Goal: Answer question/provide support

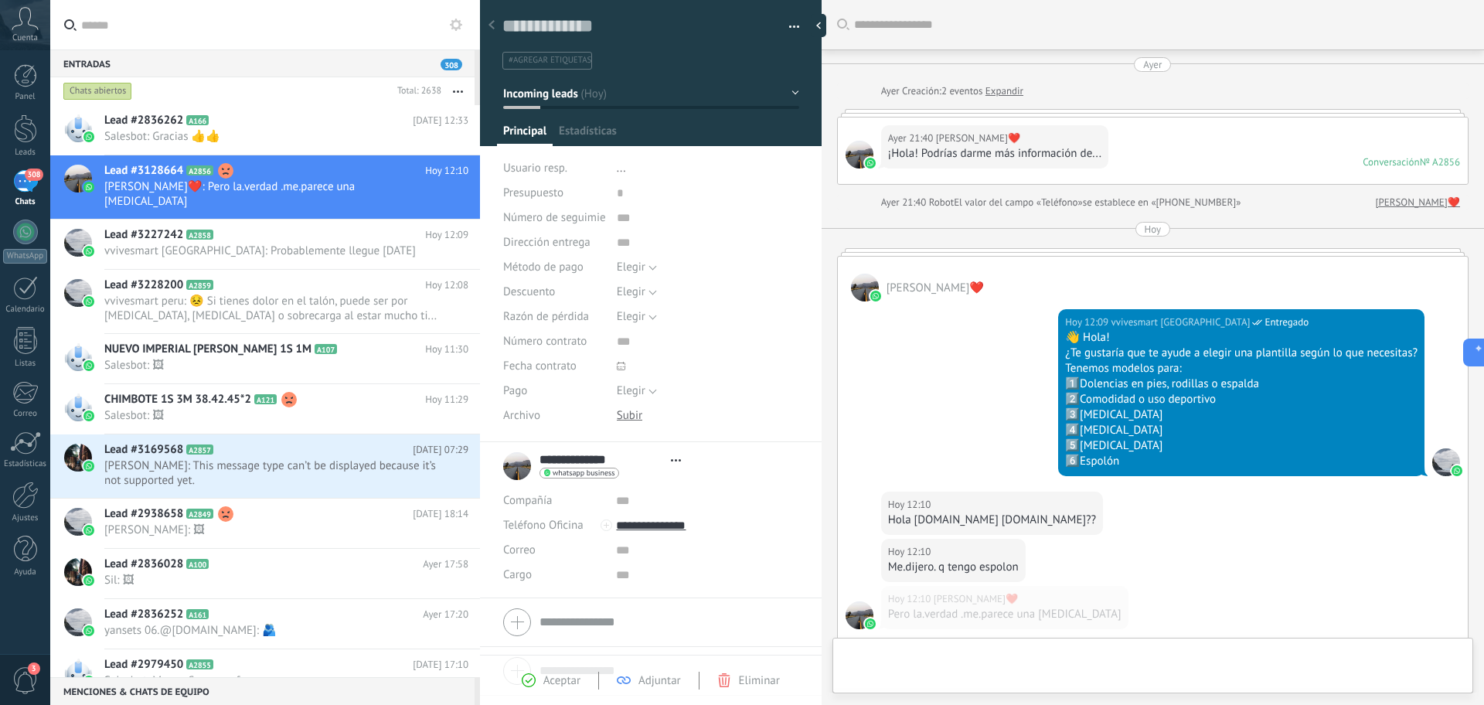
type textarea "**********"
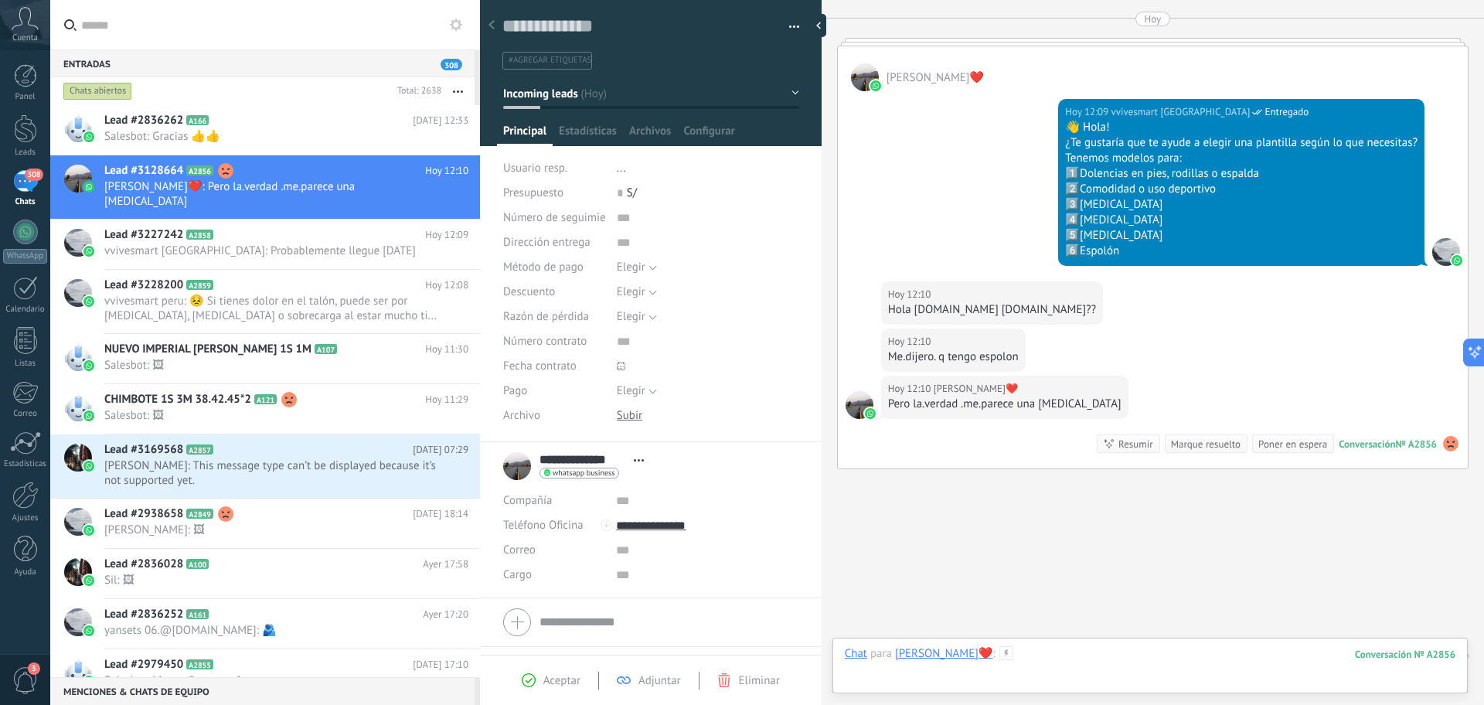
drag, startPoint x: 1060, startPoint y: 679, endPoint x: 1070, endPoint y: 666, distance: 15.9
click at [1070, 666] on div at bounding box center [1150, 669] width 611 height 46
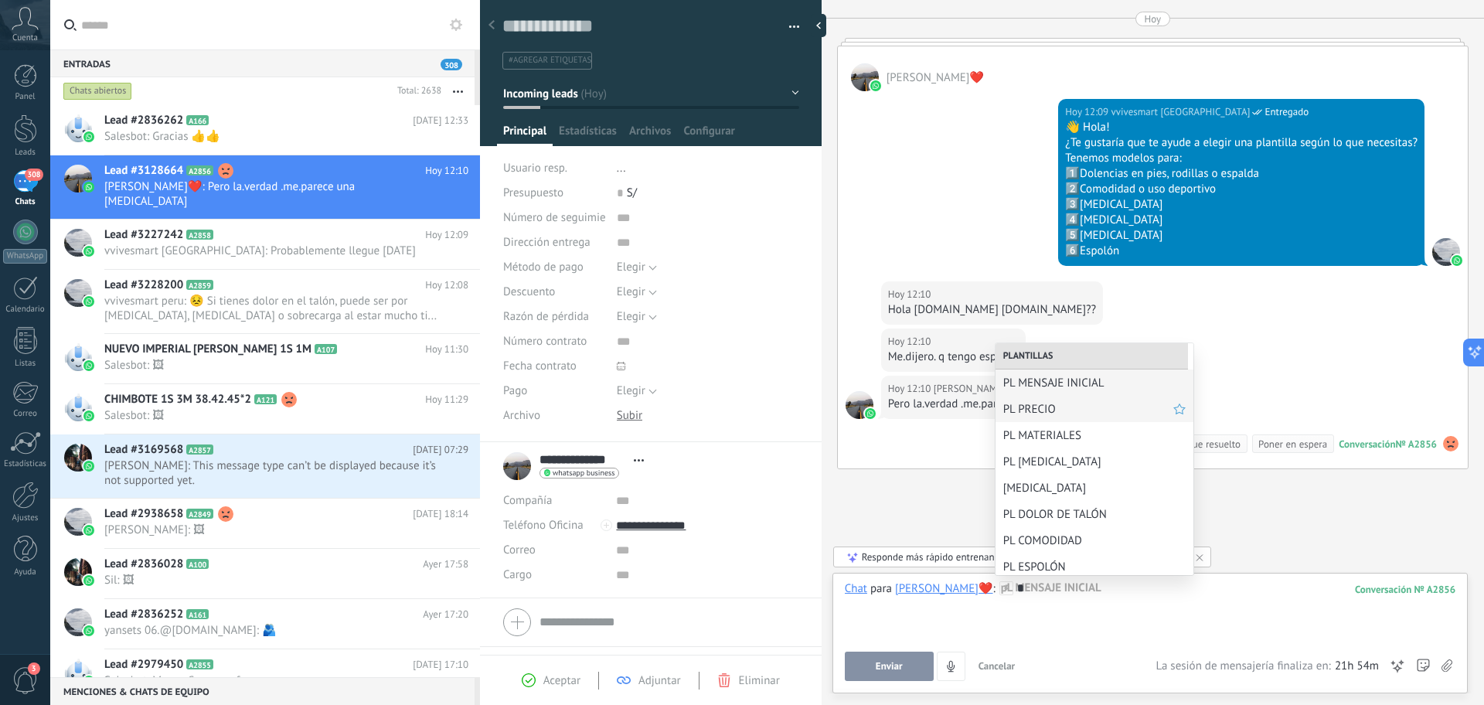
click at [1020, 406] on span "PL PRECIO" at bounding box center [1088, 409] width 170 height 15
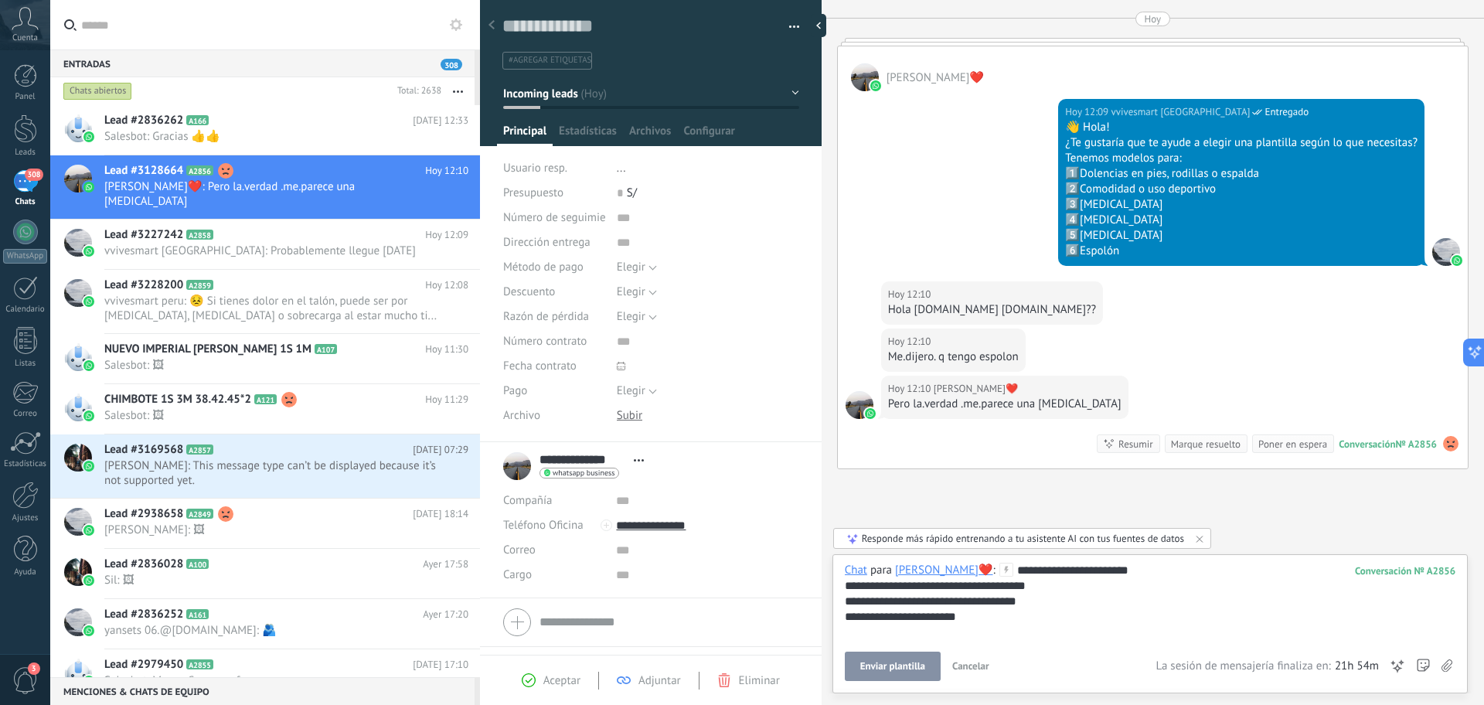
click at [868, 665] on span "Enviar plantilla" at bounding box center [892, 666] width 65 height 11
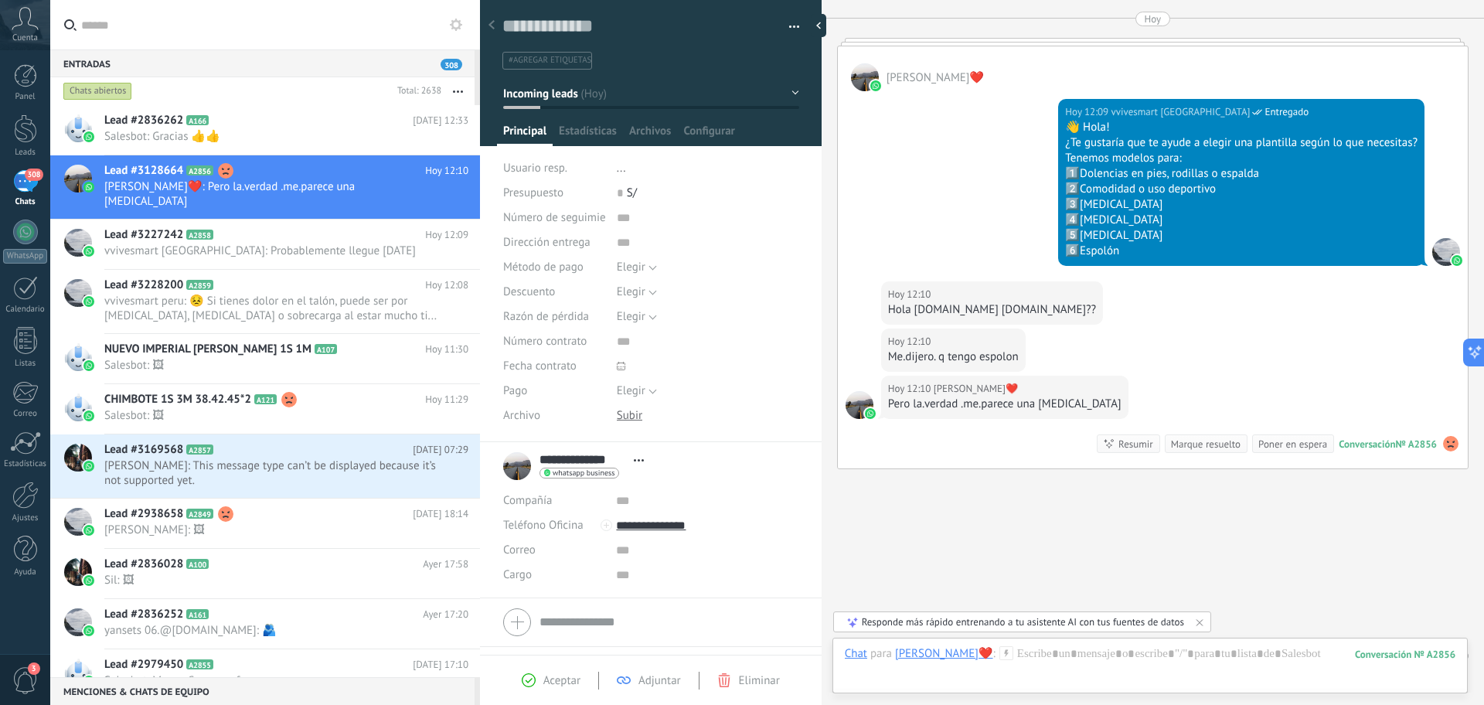
scroll to position [344, 0]
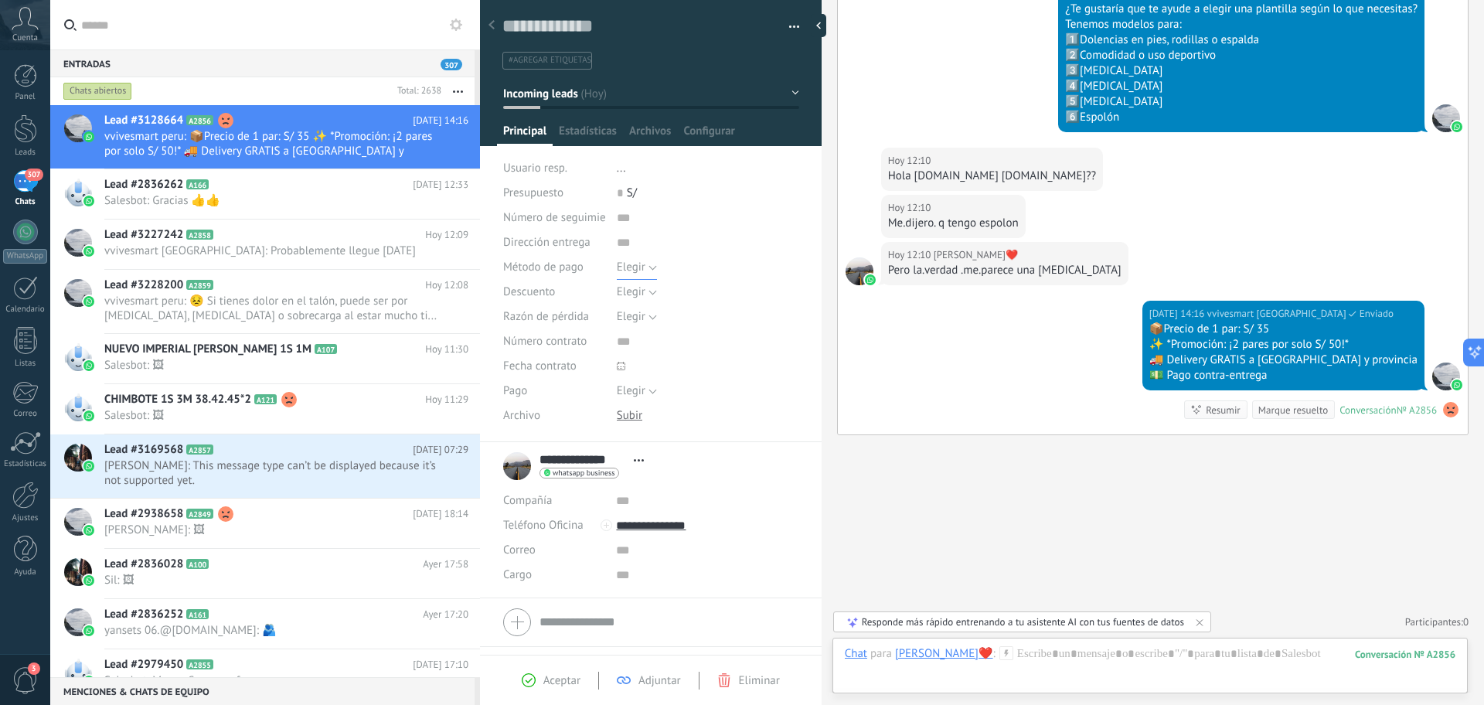
click at [625, 267] on span "Elegir" at bounding box center [631, 267] width 29 height 15
click at [945, 356] on div "[DATE] 14:16 vvivesmart peru Entregado 📦Precio de 1 par: S/ 35 ✨ *Promoción: ¡2…" at bounding box center [1153, 368] width 630 height 134
